Goal: Task Accomplishment & Management: Use online tool/utility

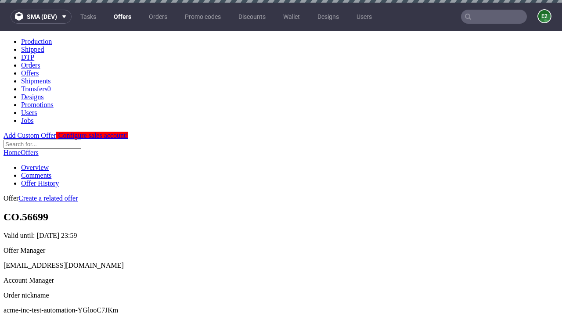
scroll to position [3, 0]
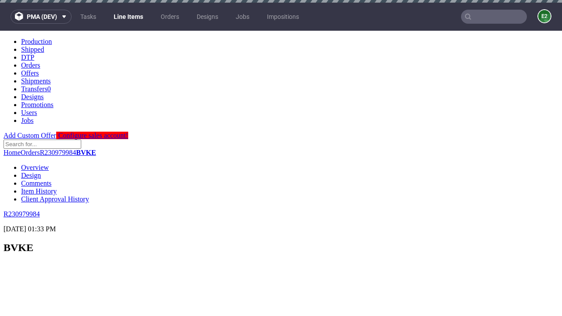
scroll to position [1275, 0]
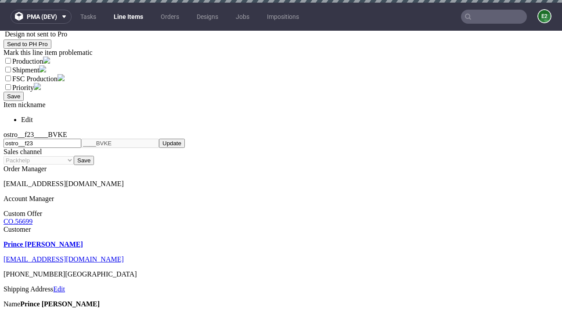
select select "accepted"
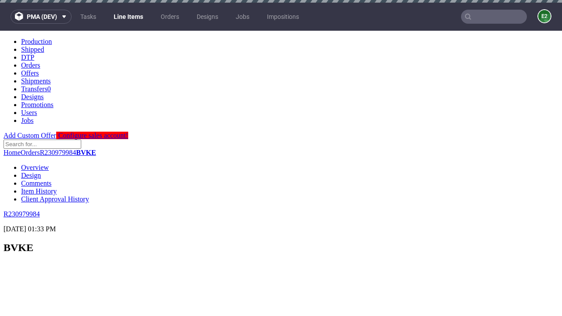
select select "received"
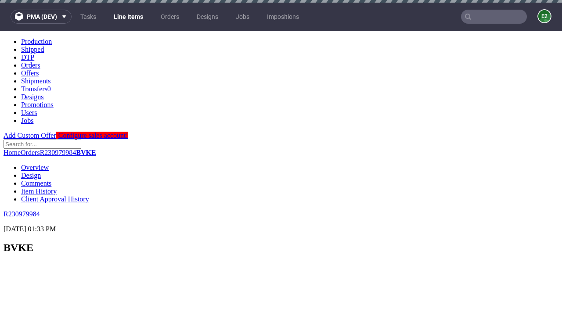
scroll to position [1205, 0]
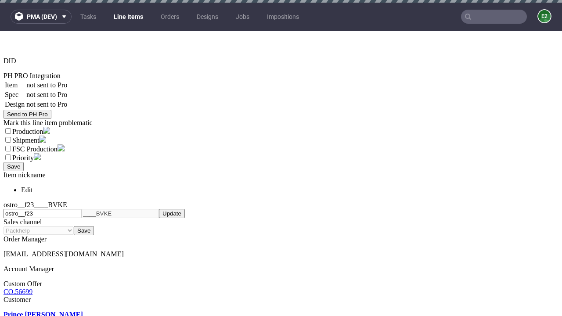
select select "accepted_dtp_issue_reprint"
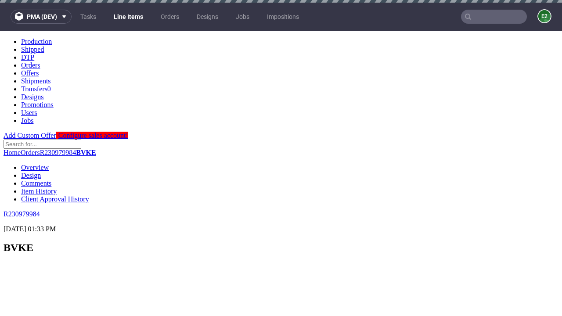
scroll to position [0, 0]
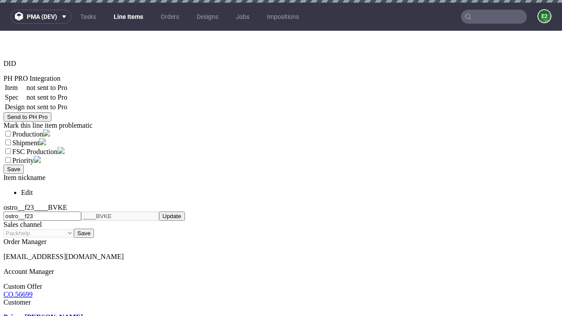
scroll to position [3, 0]
